Goal: Task Accomplishment & Management: Manage account settings

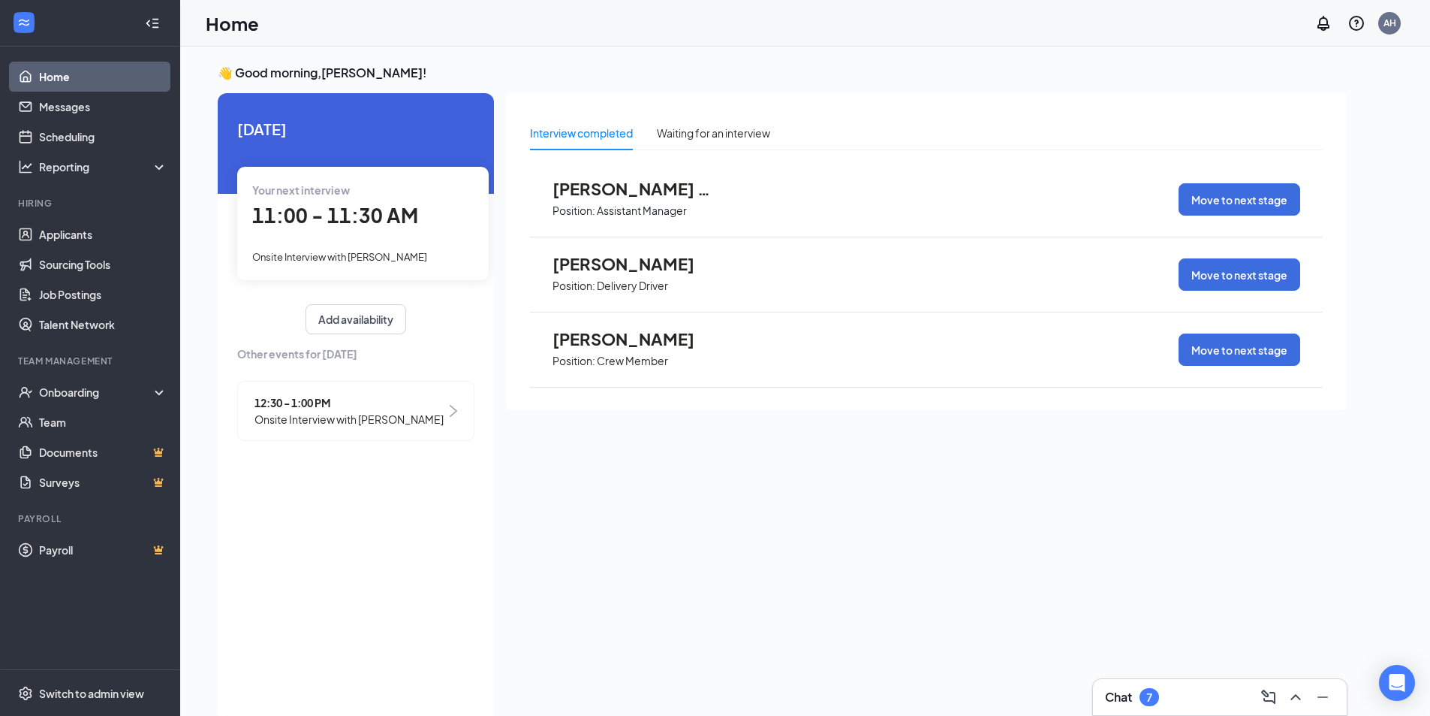
click at [368, 218] on span "11:00 - 11:30 AM" at bounding box center [335, 215] width 166 height 25
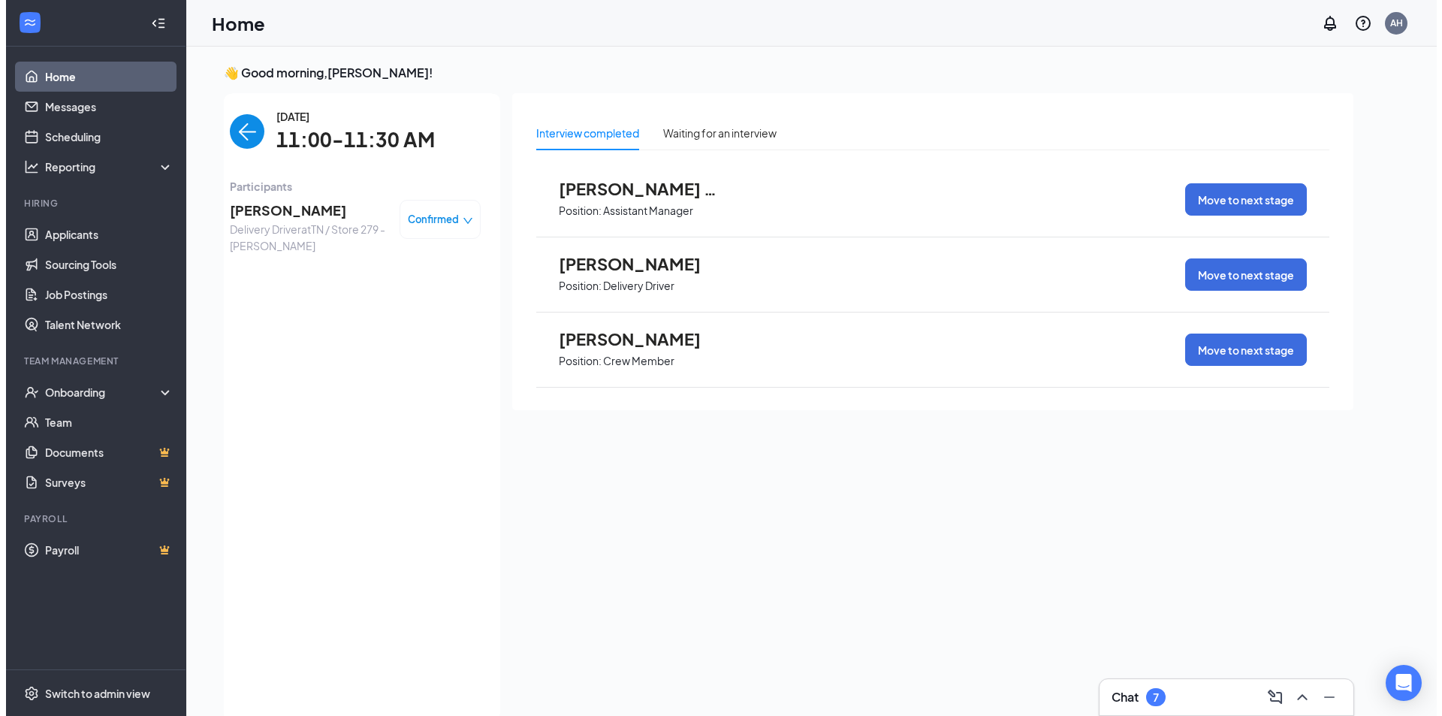
scroll to position [6, 0]
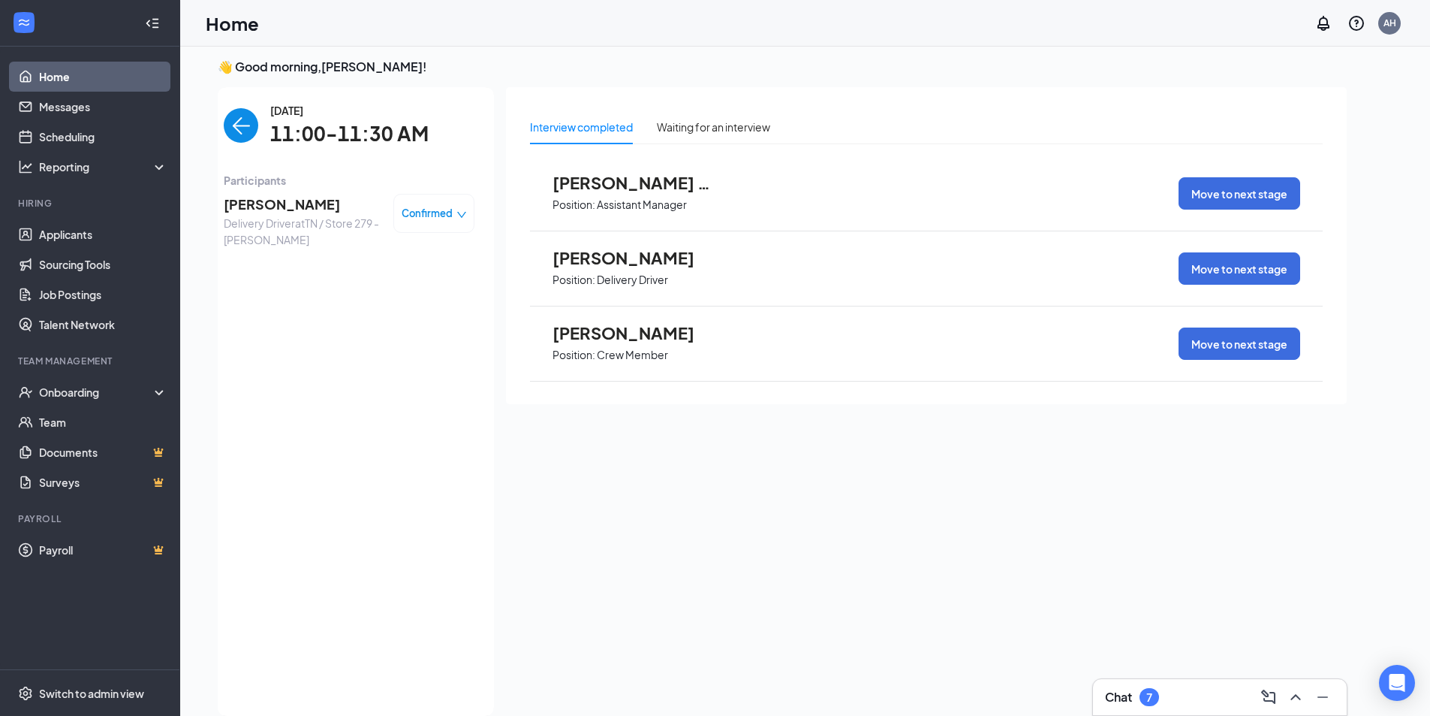
click at [297, 208] on span "[PERSON_NAME]" at bounding box center [303, 204] width 158 height 21
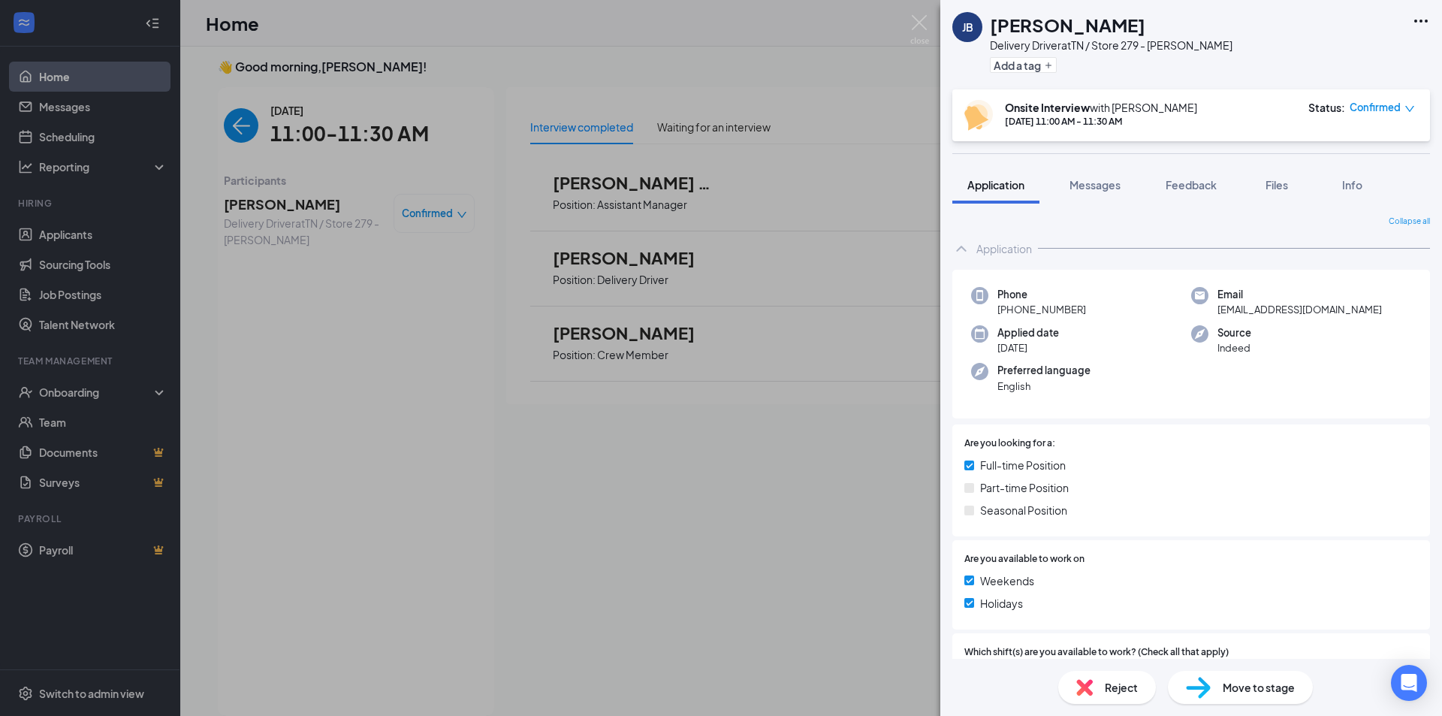
click at [1147, 191] on div "Application Messages Feedback Files Info" at bounding box center [1191, 185] width 478 height 38
click at [919, 14] on div "JB [PERSON_NAME] Delivery Driver at [GEOGRAPHIC_DATA] / Store 279 - [PERSON_NAM…" at bounding box center [721, 358] width 1442 height 716
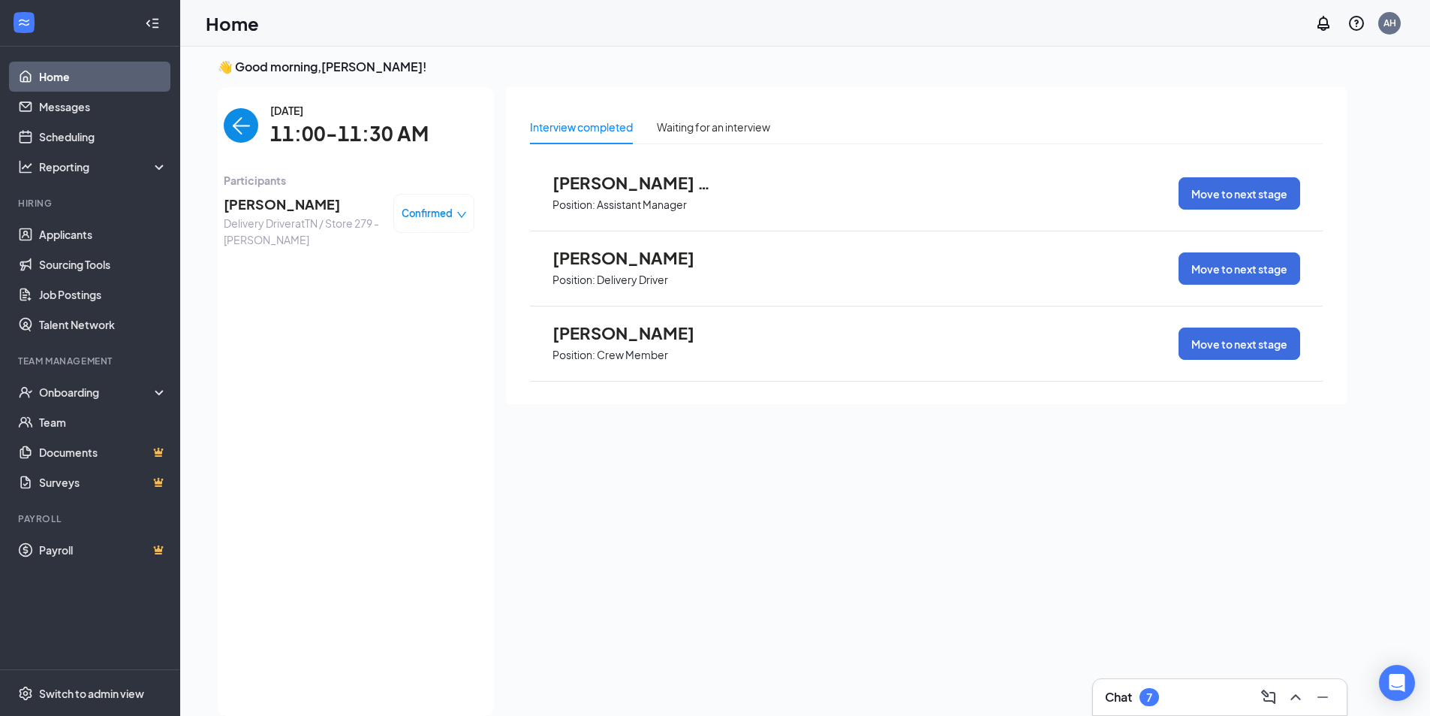
click at [244, 123] on img "back-button" at bounding box center [241, 125] width 35 height 35
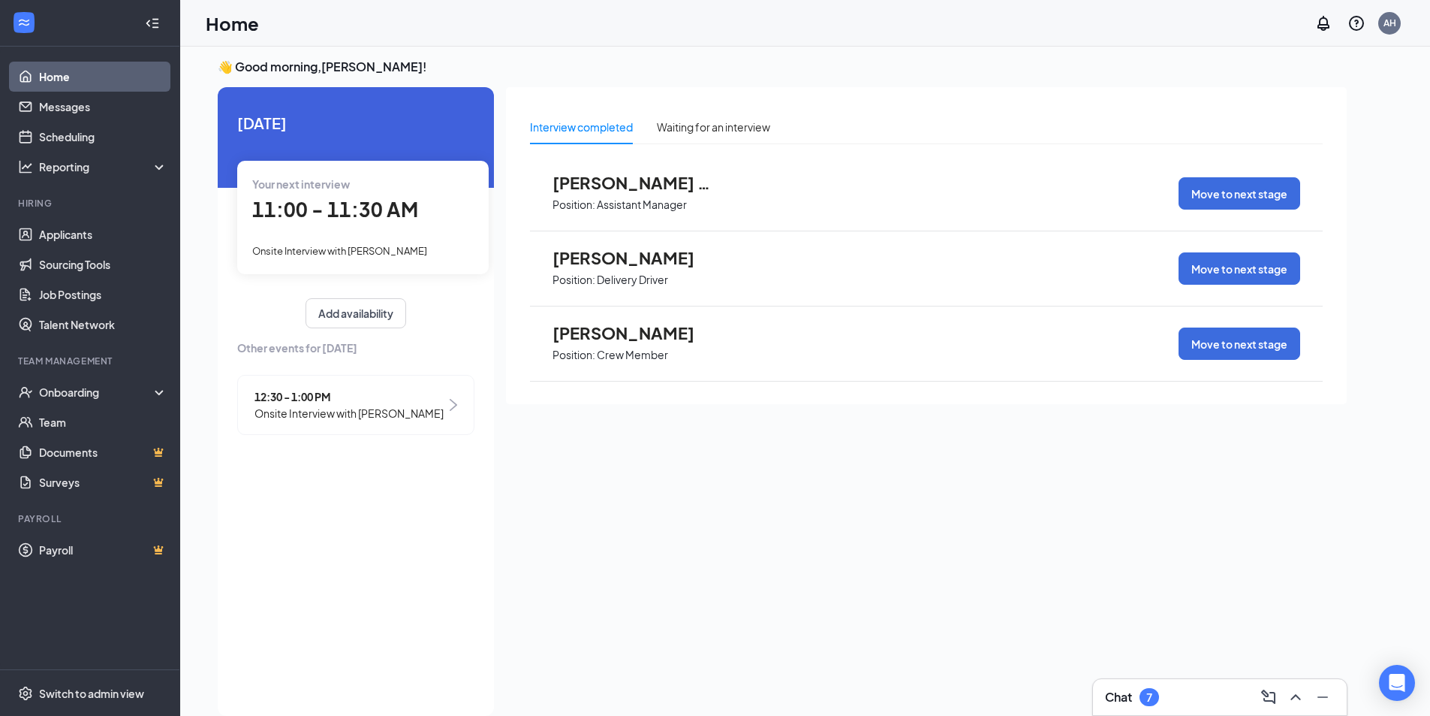
click at [315, 402] on span "12:30 - 1:00 PM" at bounding box center [349, 396] width 189 height 17
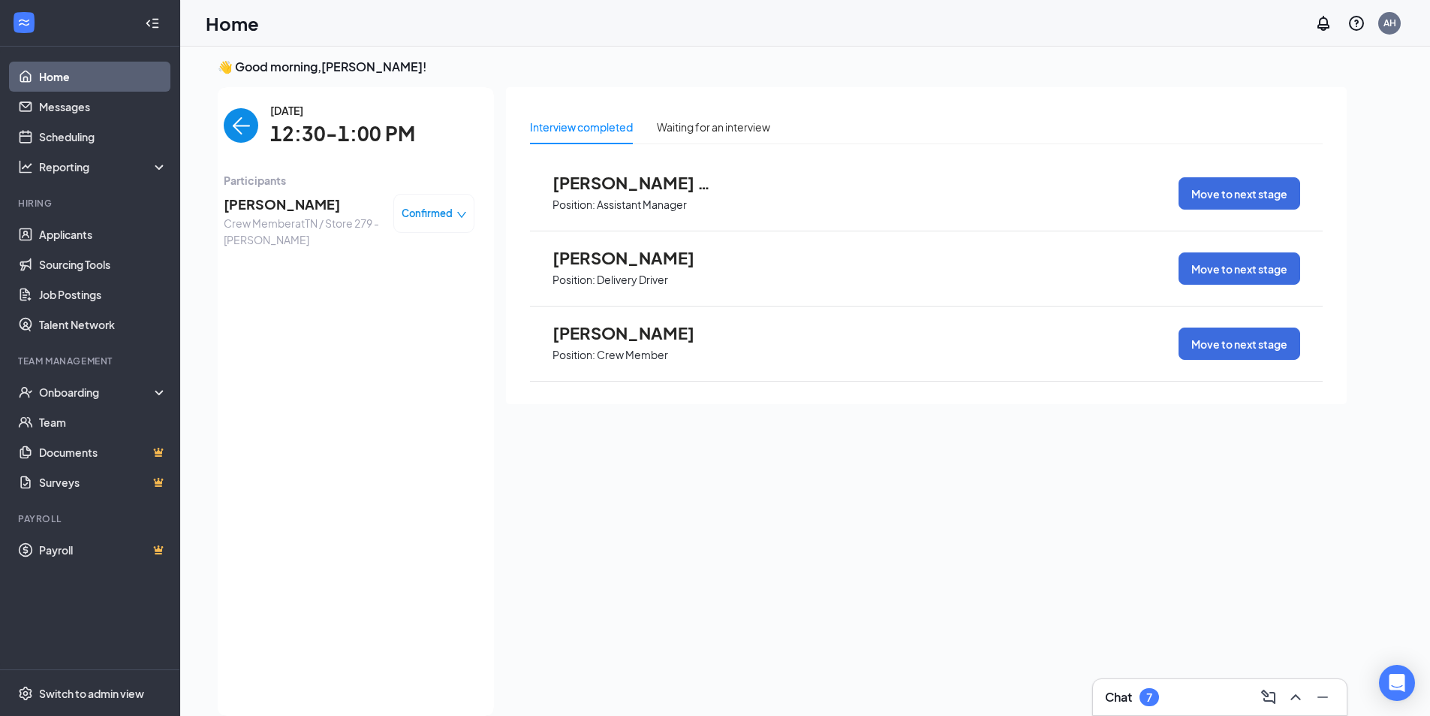
click at [241, 131] on img "back-button" at bounding box center [241, 125] width 35 height 35
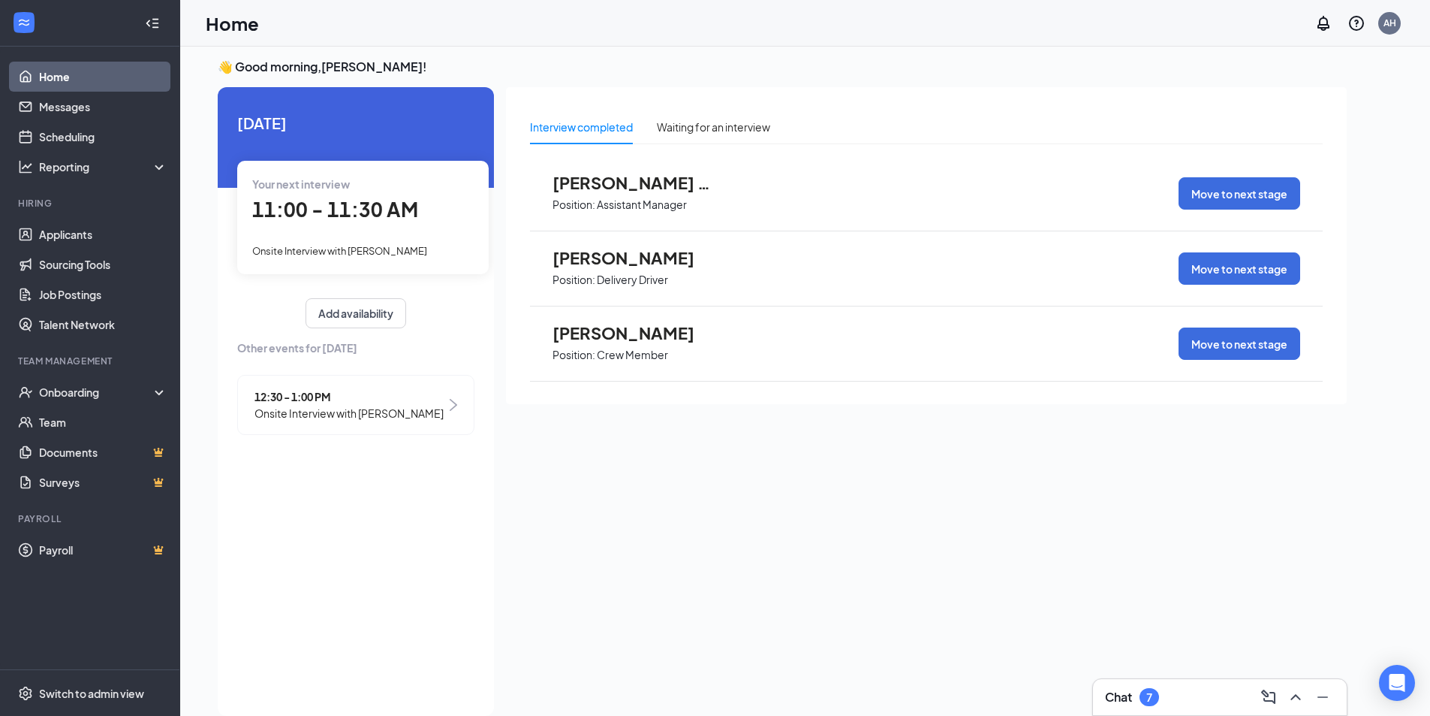
click at [288, 220] on span "11:00 - 11:30 AM" at bounding box center [335, 209] width 166 height 25
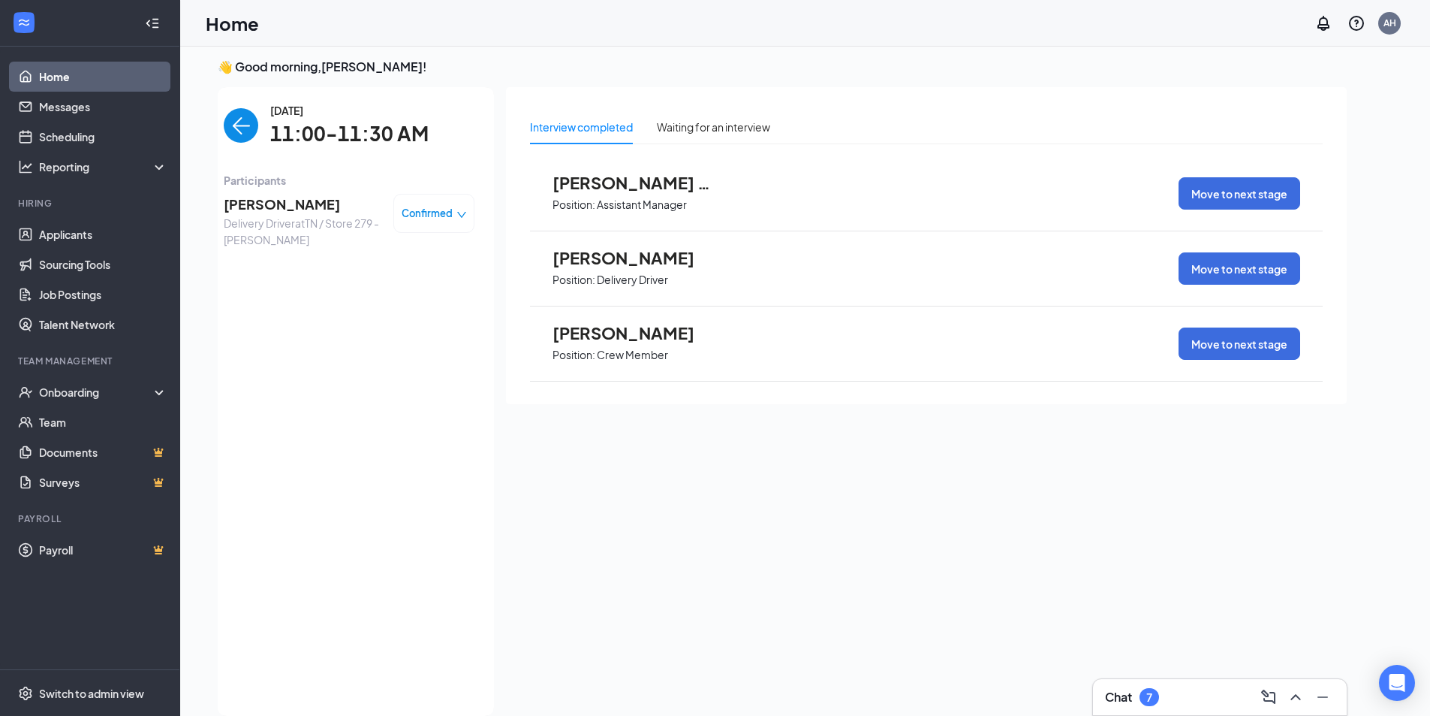
click at [288, 219] on span "Delivery Driver at [GEOGRAPHIC_DATA] / Store 279 - [PERSON_NAME]" at bounding box center [303, 231] width 158 height 33
click at [271, 204] on span "[PERSON_NAME]" at bounding box center [303, 204] width 158 height 21
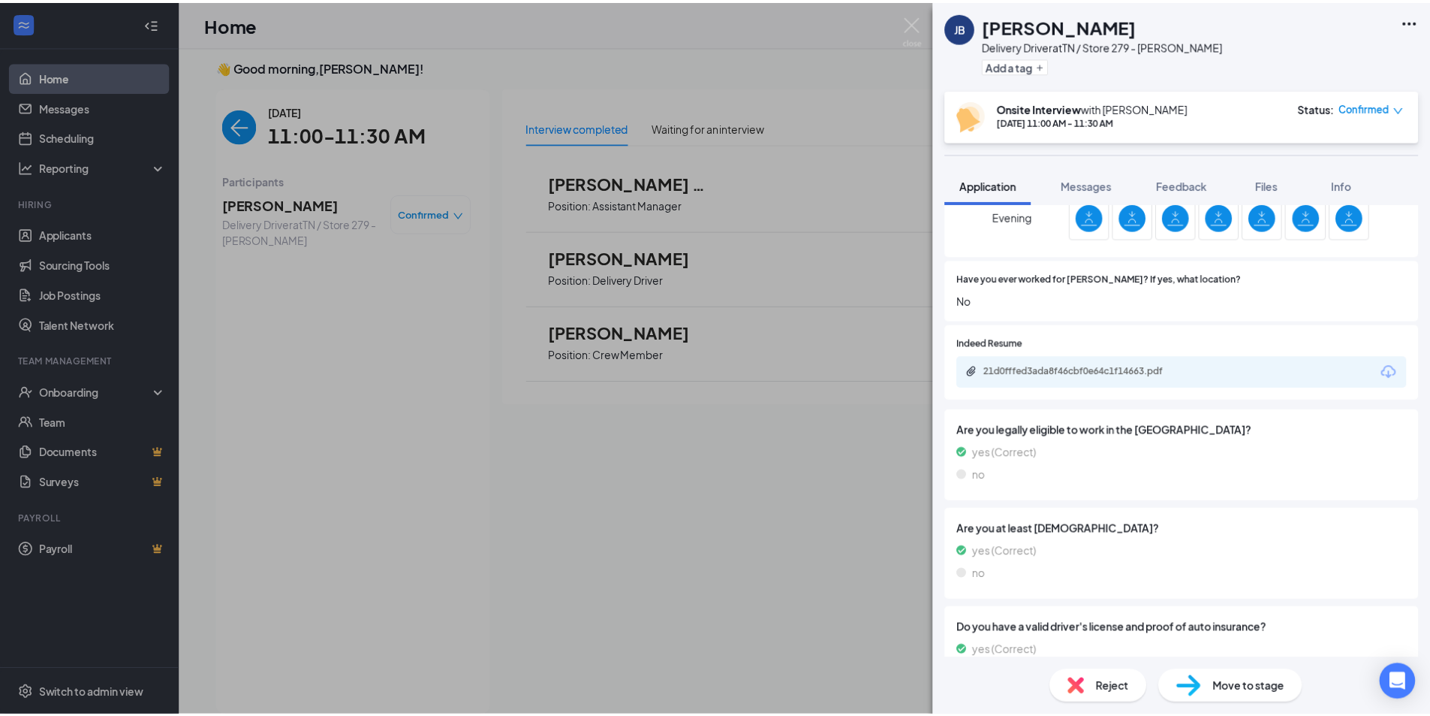
scroll to position [601, 0]
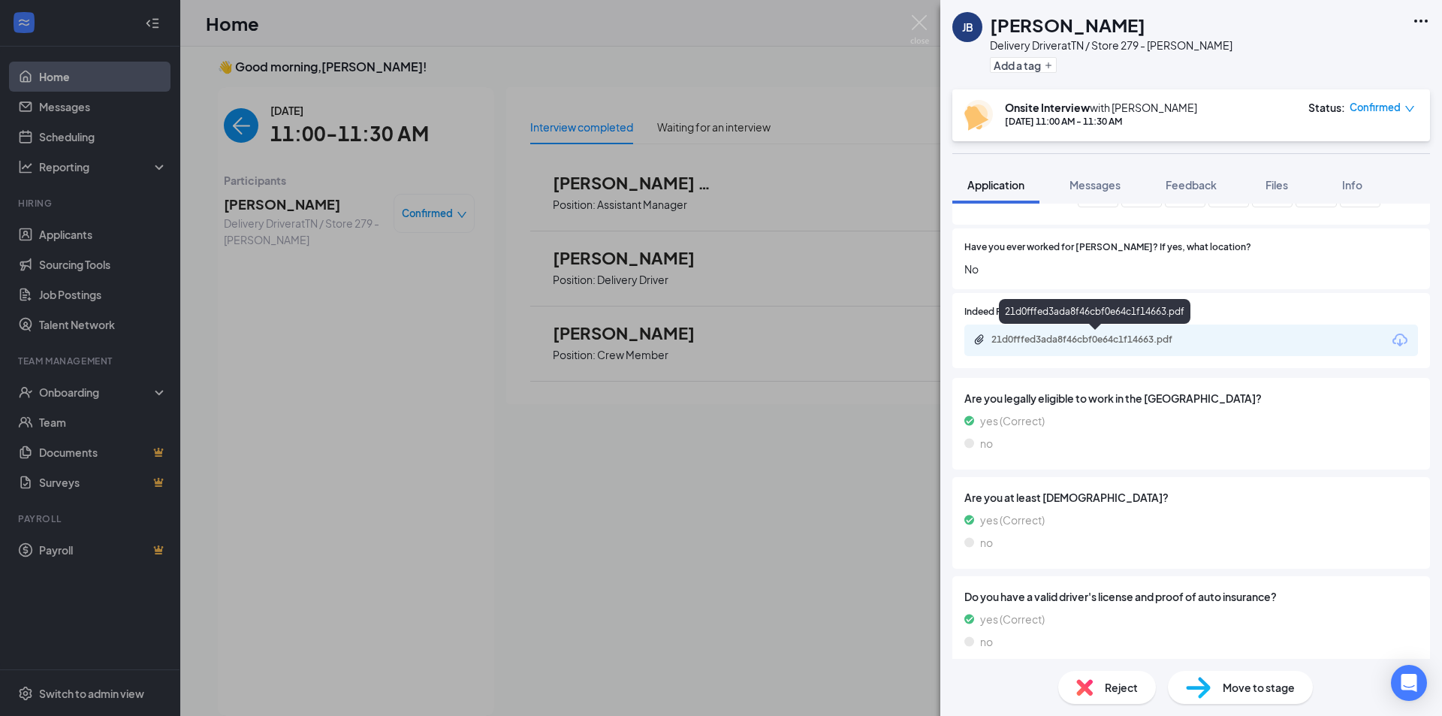
click at [1106, 335] on div "21d0fffed3ada8f46cbf0e64c1f14663.pdf" at bounding box center [1096, 339] width 210 height 12
click at [918, 20] on img at bounding box center [919, 29] width 19 height 29
